Goal: Information Seeking & Learning: Learn about a topic

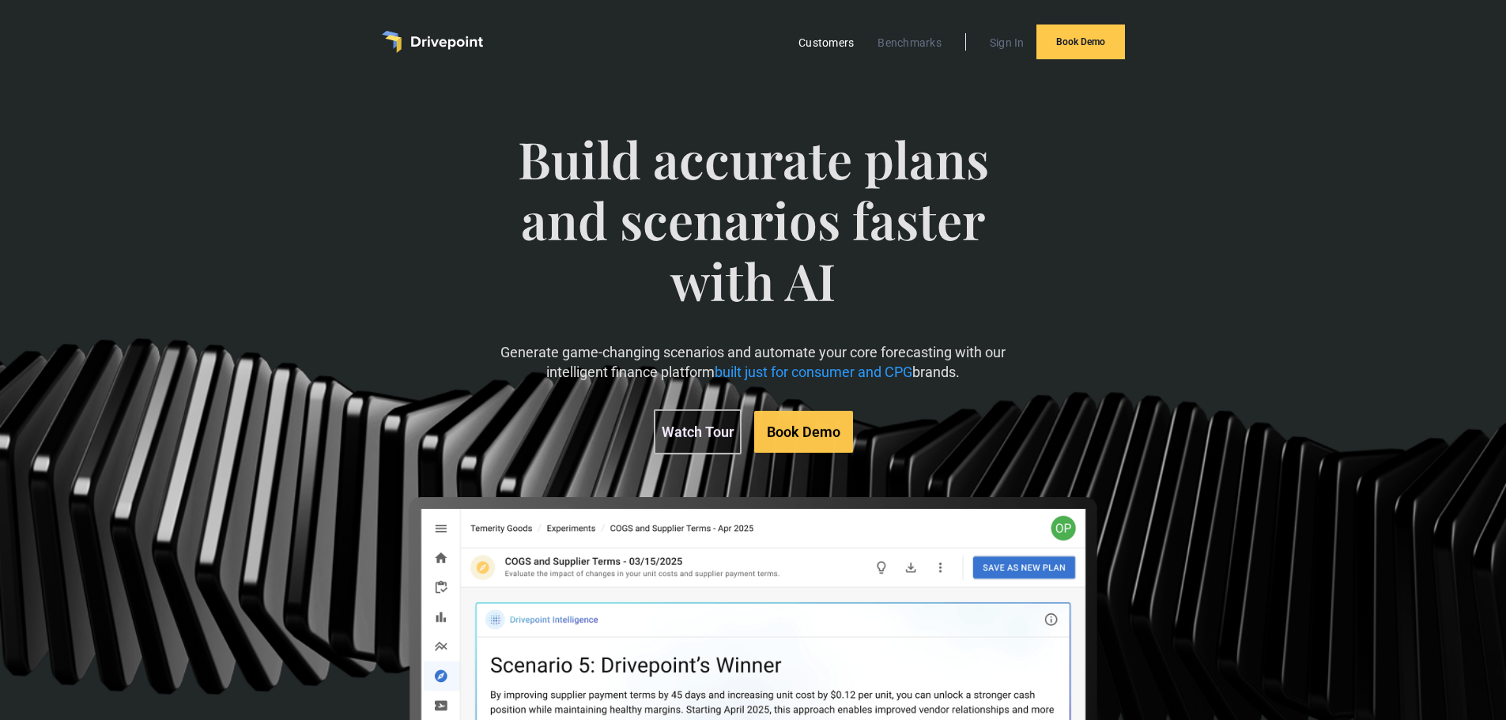
click at [849, 42] on link "Customers" at bounding box center [826, 42] width 71 height 21
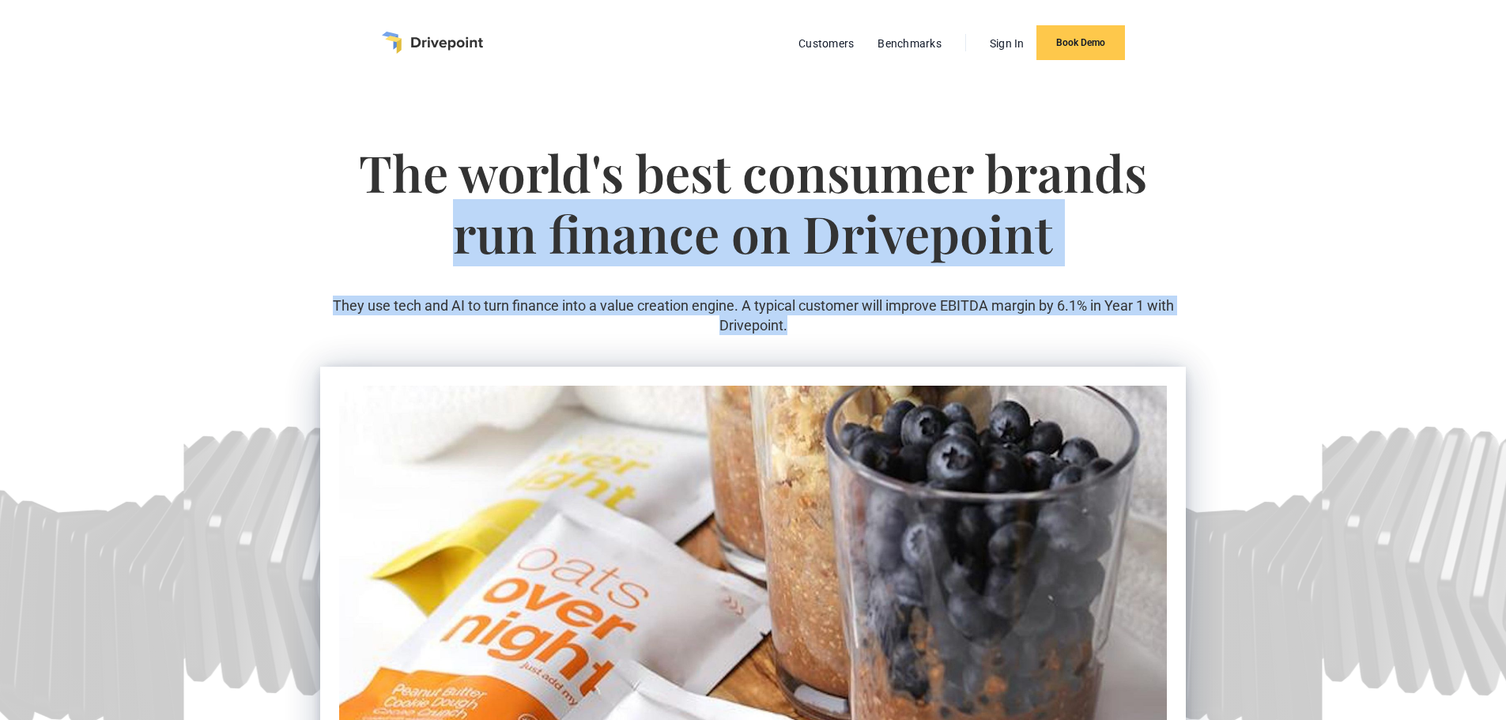
drag, startPoint x: 367, startPoint y: 235, endPoint x: 1238, endPoint y: 334, distance: 876.8
click at [1238, 334] on section "The world's best consumer brands run finance on Drivepoint They use tech and AI…" at bounding box center [753, 561] width 1506 height 953
click at [1237, 334] on section "The world's best consumer brands run finance on Drivepoint They use tech and AI…" at bounding box center [753, 561] width 1506 height 953
click at [933, 316] on p "They use tech and AI to turn finance into a value creation engine. A typical cu…" at bounding box center [753, 316] width 866 height 40
click at [932, 306] on p "They use tech and AI to turn finance into a value creation engine. A typical cu…" at bounding box center [753, 316] width 866 height 40
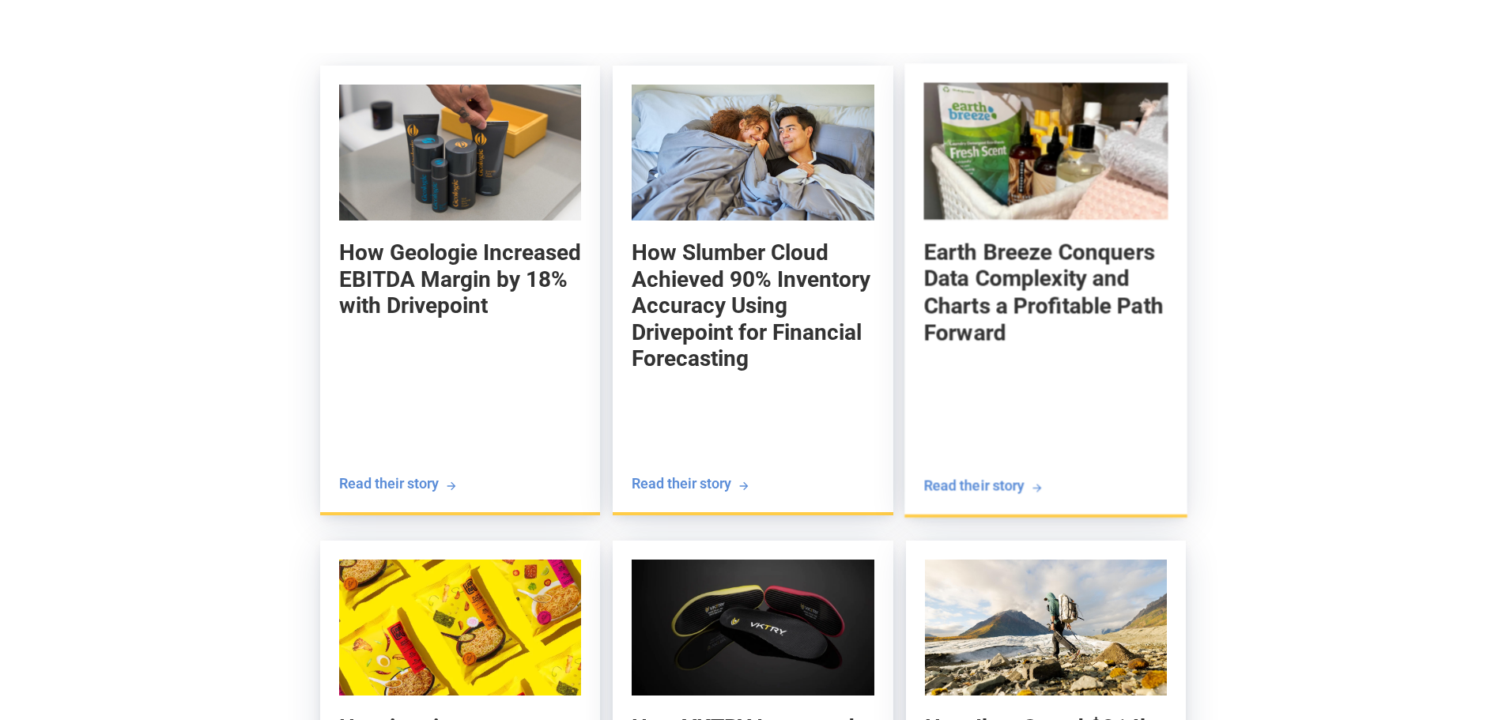
scroll to position [1265, 0]
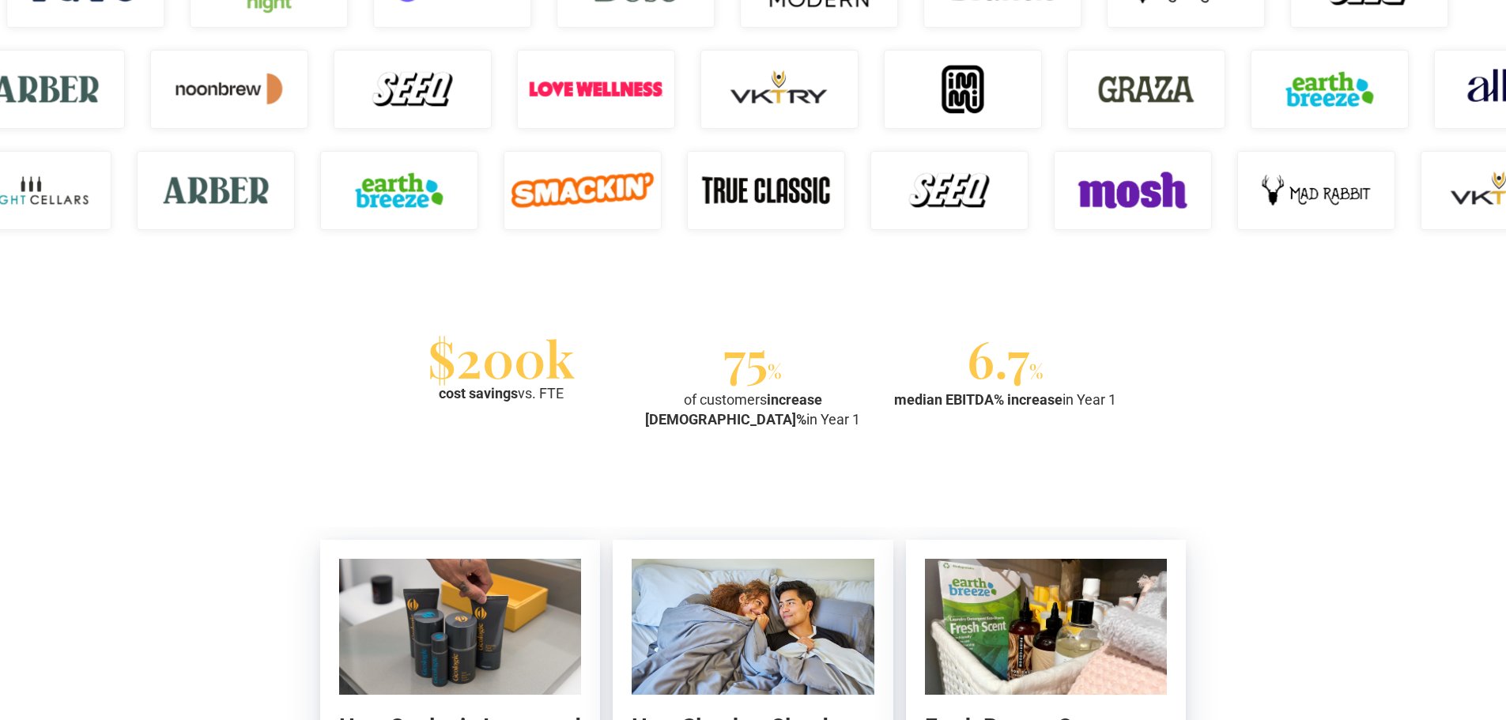
click at [147, 383] on section "$200k cost savings vs. FTE 75 % of customers increase EBITDA% in Year 1 6.7 % m…" at bounding box center [753, 384] width 1506 height 185
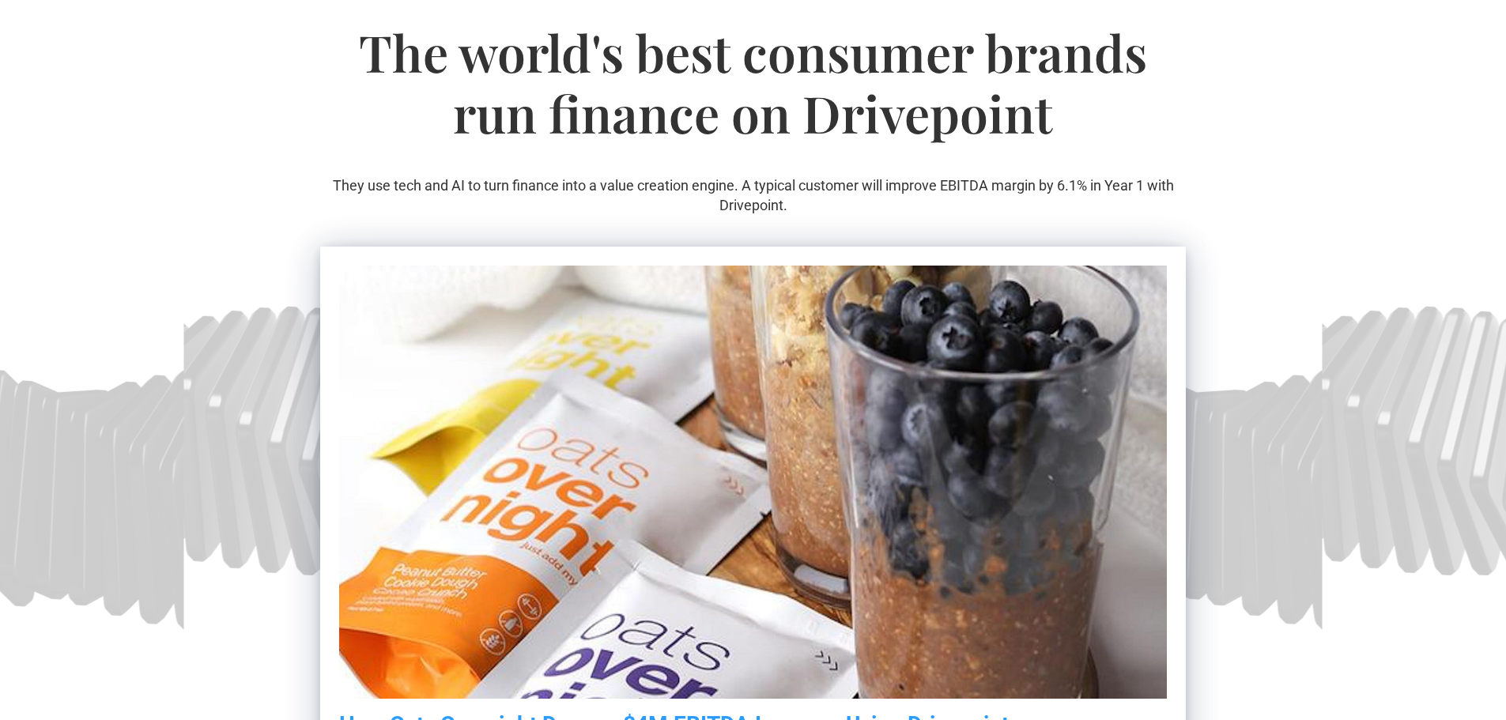
scroll to position [0, 0]
